Goal: Information Seeking & Learning: Check status

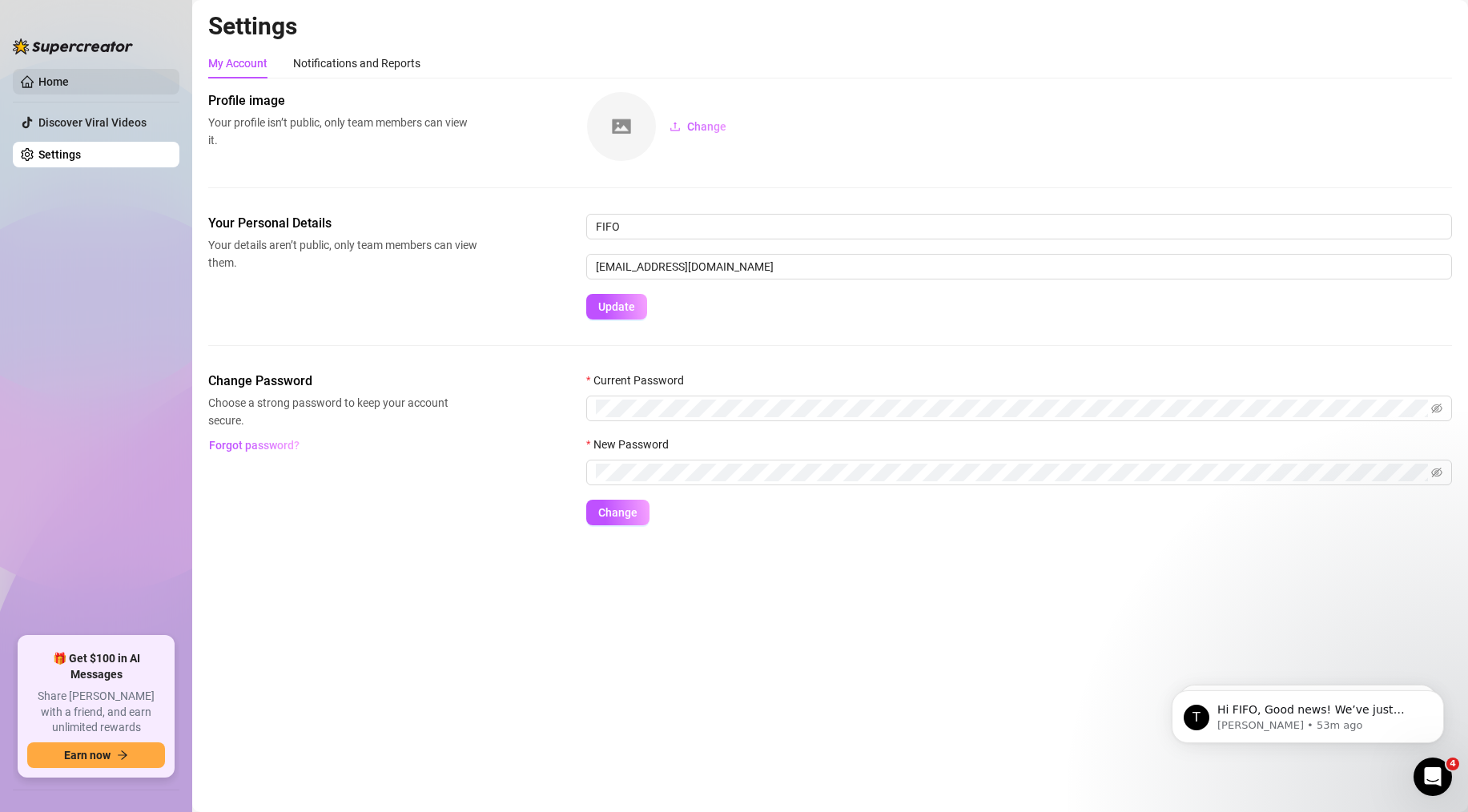
click at [65, 75] on link "Home" at bounding box center [53, 82] width 30 height 13
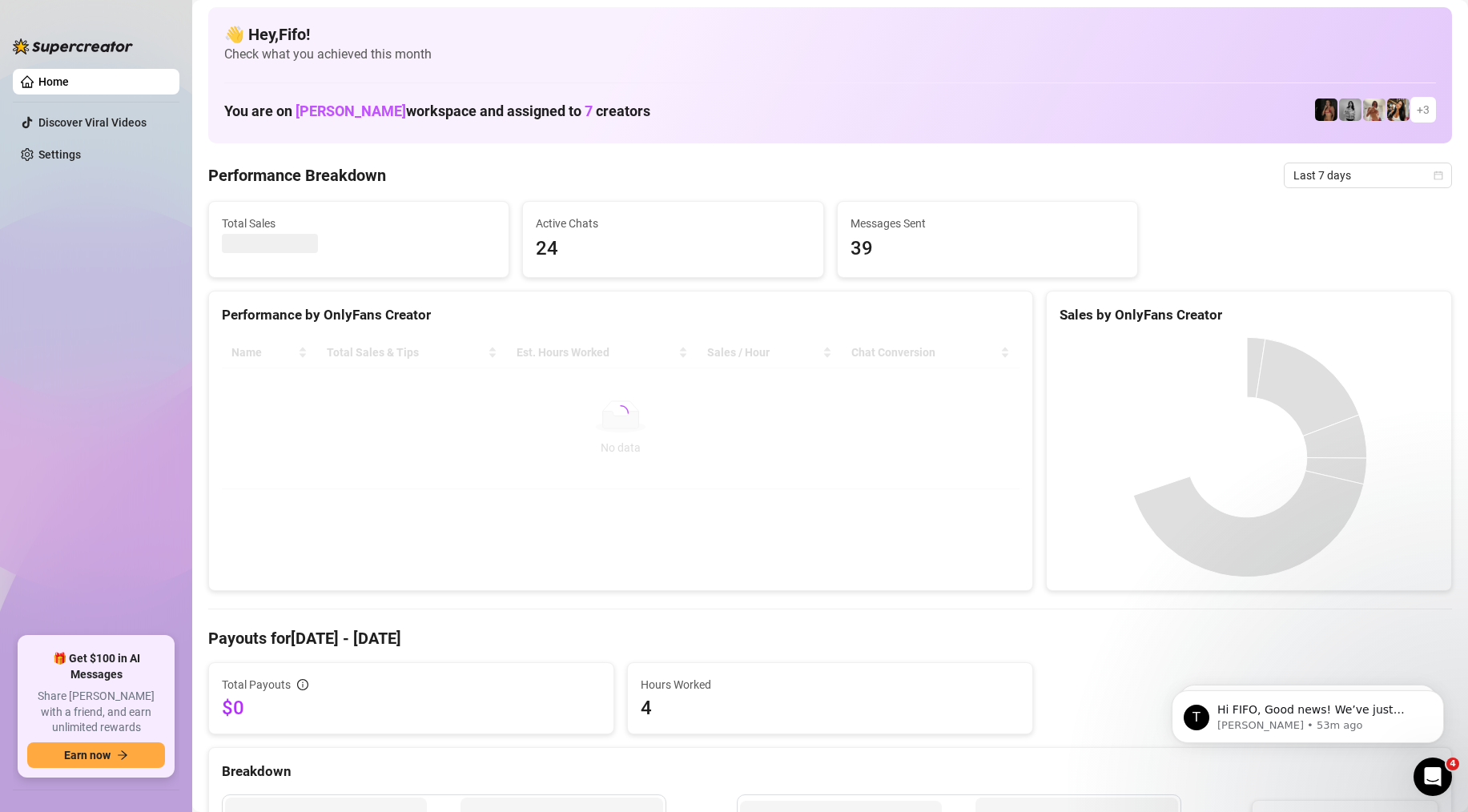
scroll to position [4, 0]
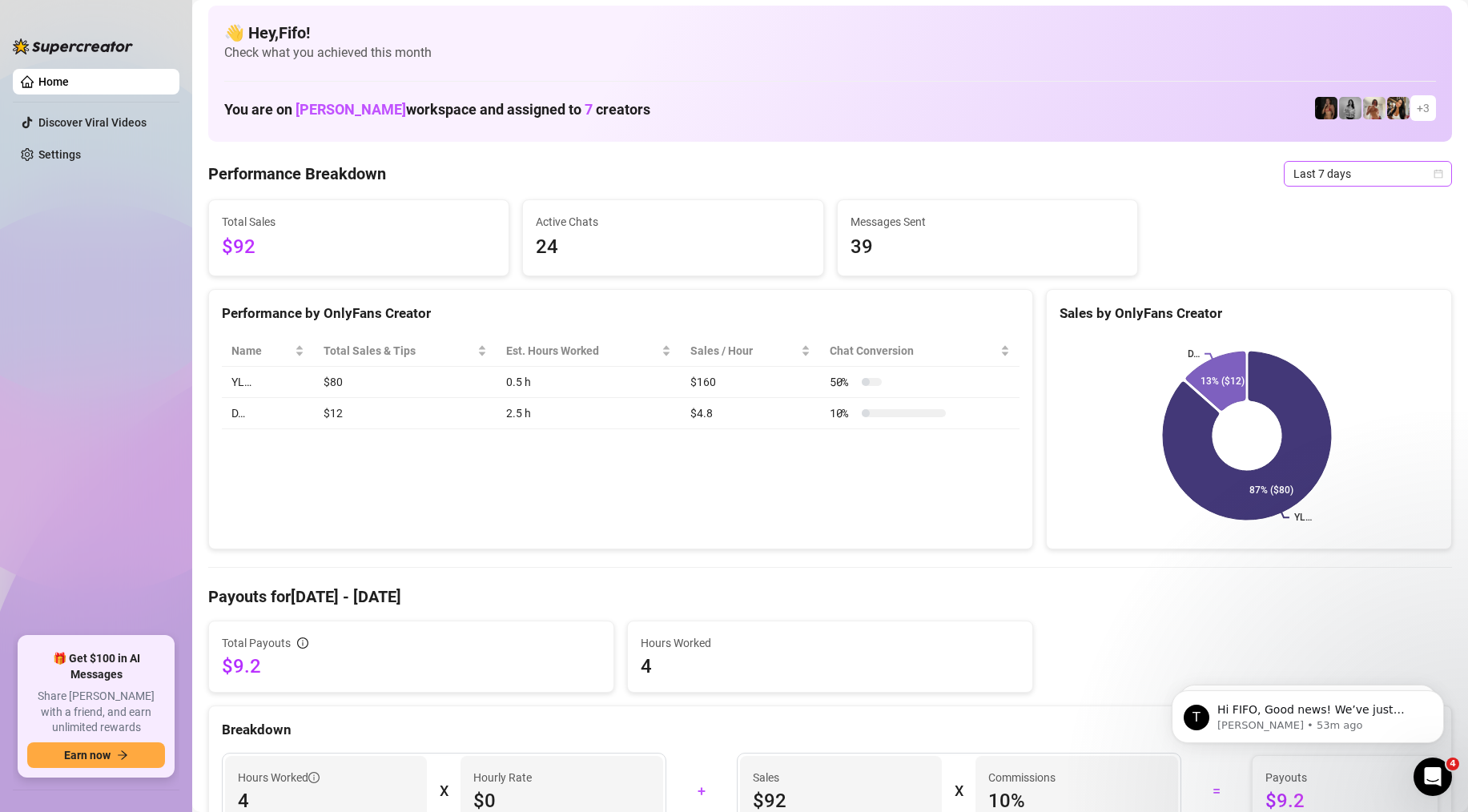
click at [1332, 175] on span "Last 7 days" at bounding box center [1368, 174] width 149 height 24
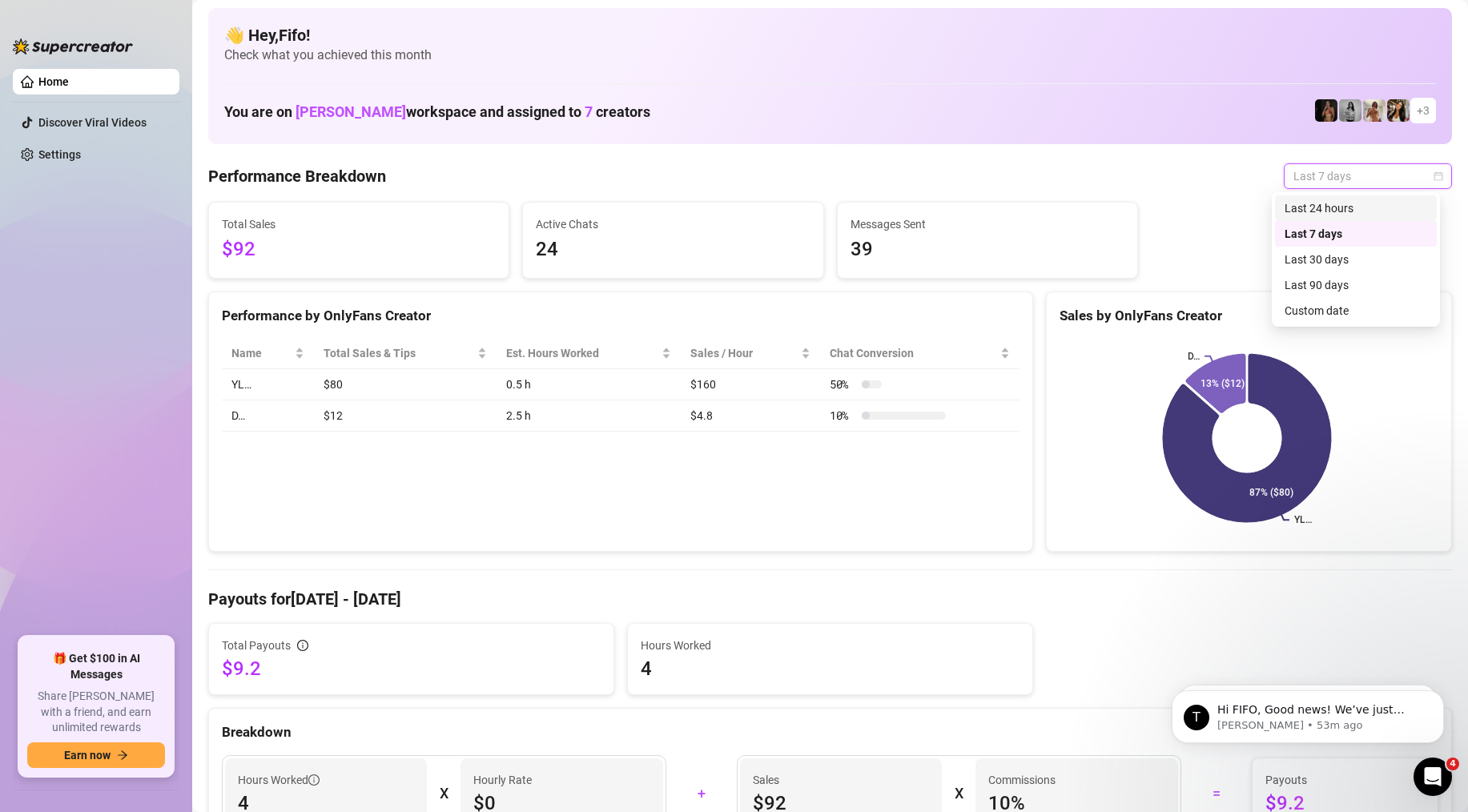
click at [1322, 205] on div "Last 24 hours" at bounding box center [1355, 207] width 143 height 17
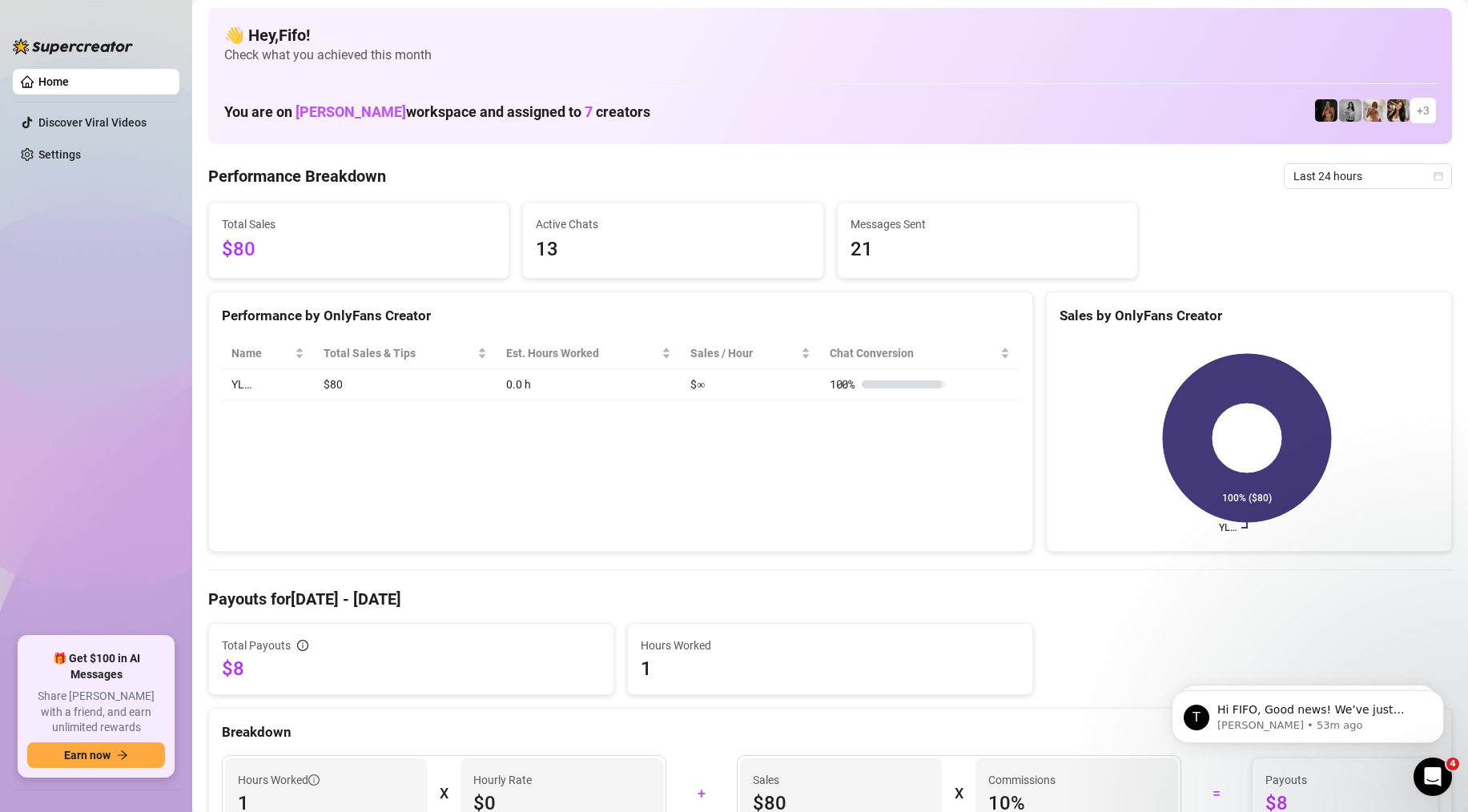
drag, startPoint x: 709, startPoint y: 378, endPoint x: 776, endPoint y: 382, distance: 67.1
click at [776, 382] on tr "YL… $80 0.0 h $∞ 100 %" at bounding box center [620, 385] width 798 height 31
drag, startPoint x: 690, startPoint y: 386, endPoint x: 730, endPoint y: 382, distance: 40.2
click at [730, 382] on td "$∞" at bounding box center [749, 385] width 139 height 31
drag, startPoint x: 730, startPoint y: 382, endPoint x: 980, endPoint y: 383, distance: 250.0
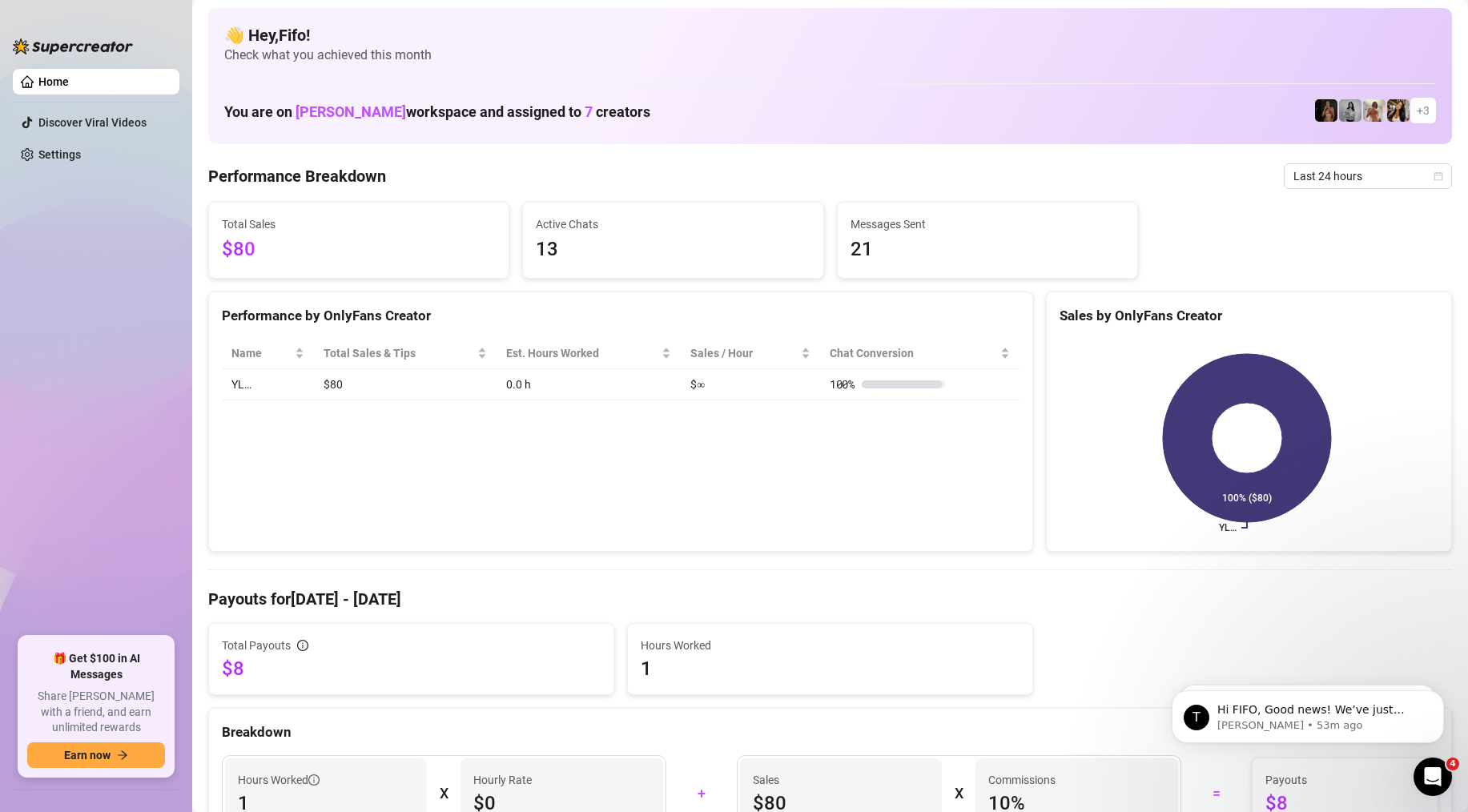
click at [737, 382] on td "$∞" at bounding box center [749, 385] width 139 height 31
